Goal: Check status

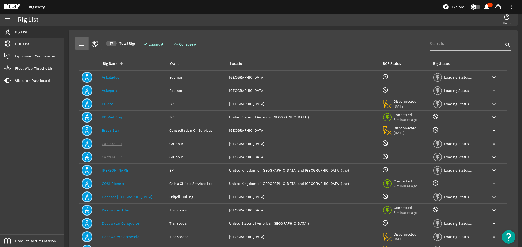
scroll to position [54, 0]
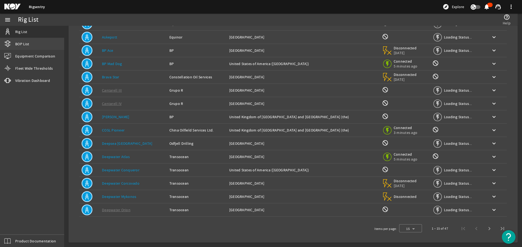
click at [17, 40] on link "BOP List" at bounding box center [32, 44] width 64 height 12
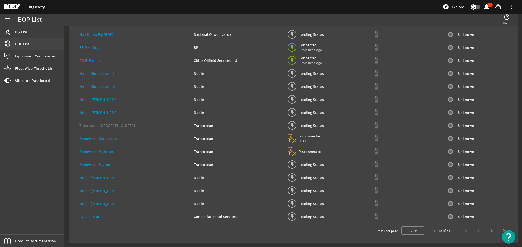
scroll to position [41, 0]
click at [113, 71] on div "Noble Globetrotter I" at bounding box center [134, 73] width 110 height 5
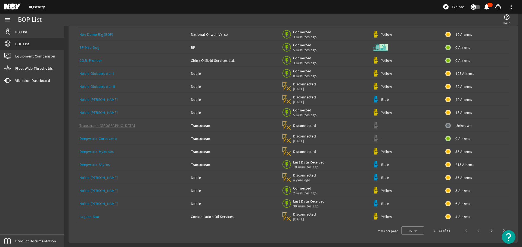
click at [93, 76] on td "Noble Globetrotter I" at bounding box center [132, 73] width 111 height 13
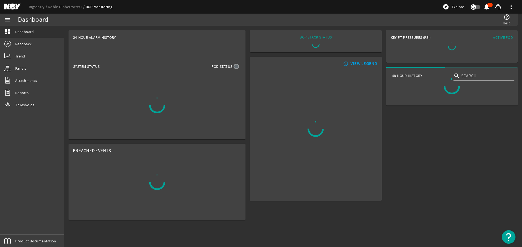
click at [94, 74] on div at bounding box center [157, 105] width 176 height 68
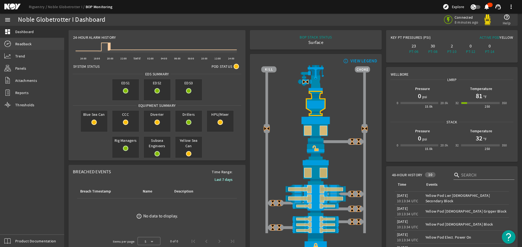
drag, startPoint x: 14, startPoint y: 42, endPoint x: 18, endPoint y: 40, distance: 4.4
click at [14, 42] on link "Readback" at bounding box center [32, 44] width 64 height 12
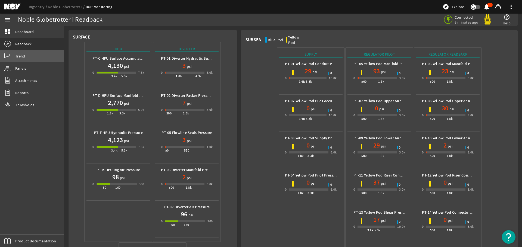
click at [37, 56] on link "Trend" at bounding box center [32, 56] width 64 height 12
